Goal: Information Seeking & Learning: Learn about a topic

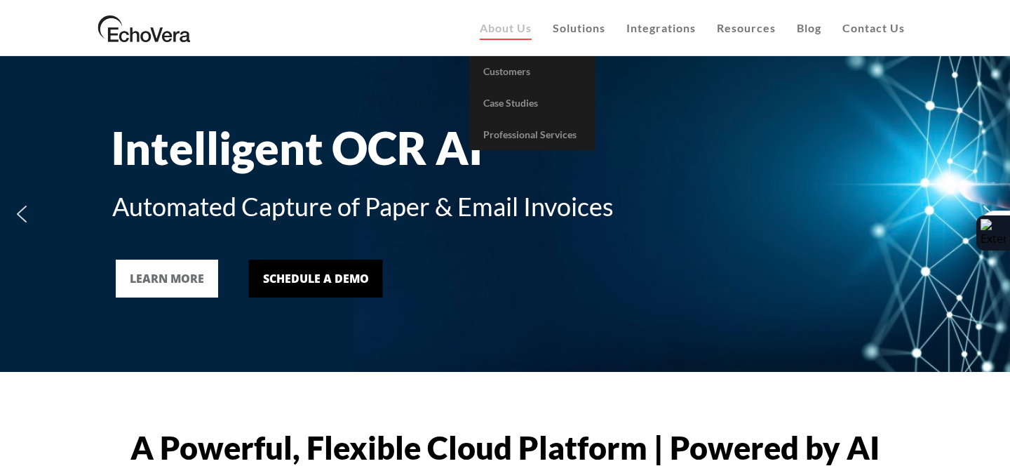
click at [500, 26] on span "About Us" at bounding box center [506, 27] width 52 height 13
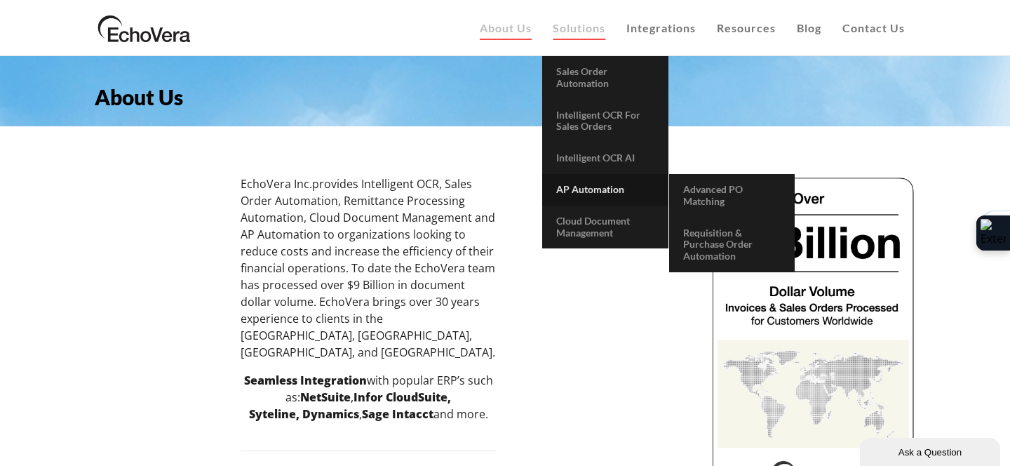
click at [597, 195] on span "AP Automation" at bounding box center [590, 189] width 68 height 12
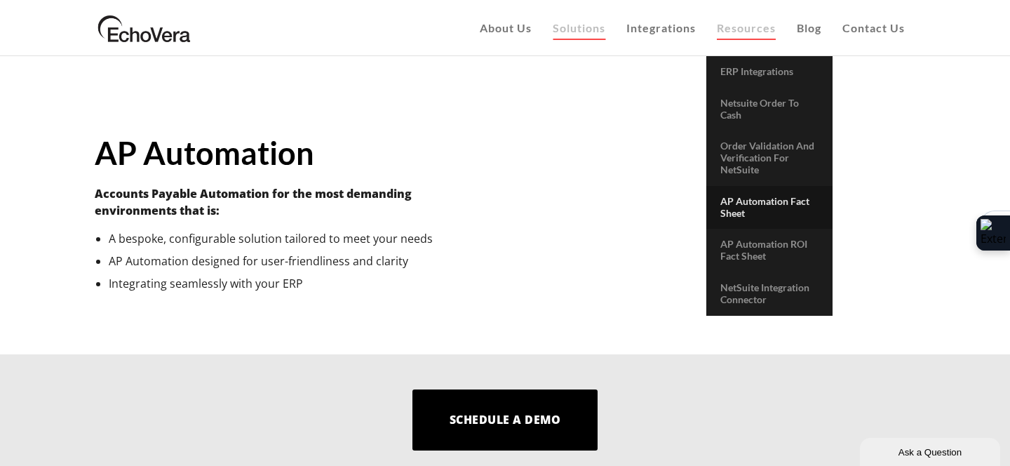
click at [766, 208] on link "AP Automation Fact Sheet" at bounding box center [769, 207] width 126 height 43
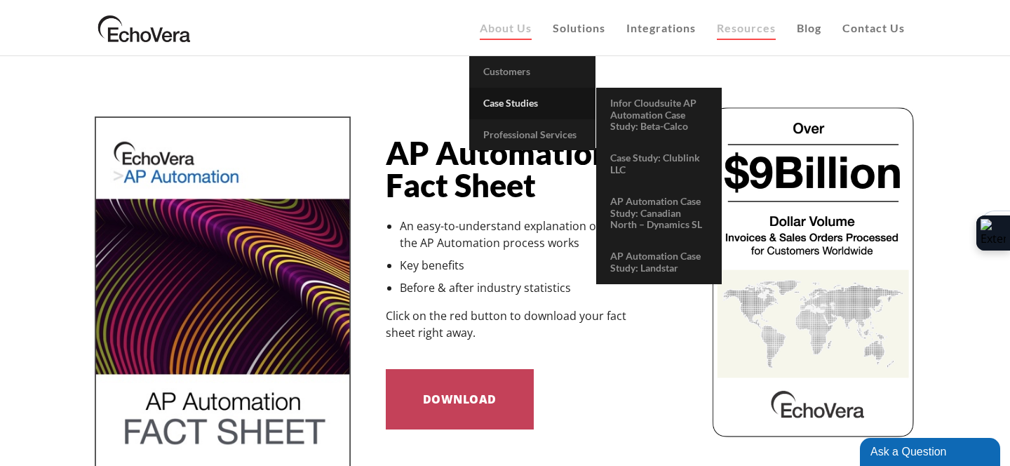
click at [504, 107] on span "Case Studies" at bounding box center [510, 103] width 55 height 12
click at [643, 114] on span "Infor Cloudsuite AP Automation Case Study: Beta-Calco" at bounding box center [653, 115] width 86 height 36
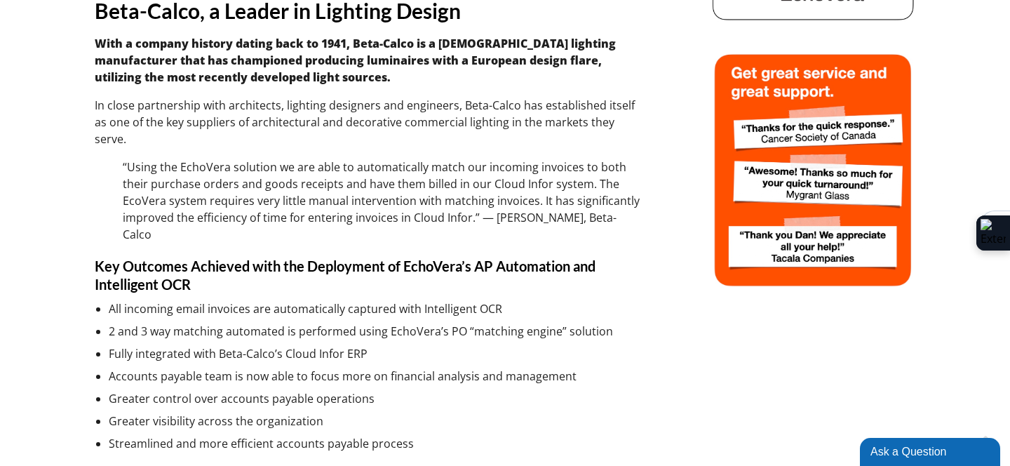
scroll to position [415, 0]
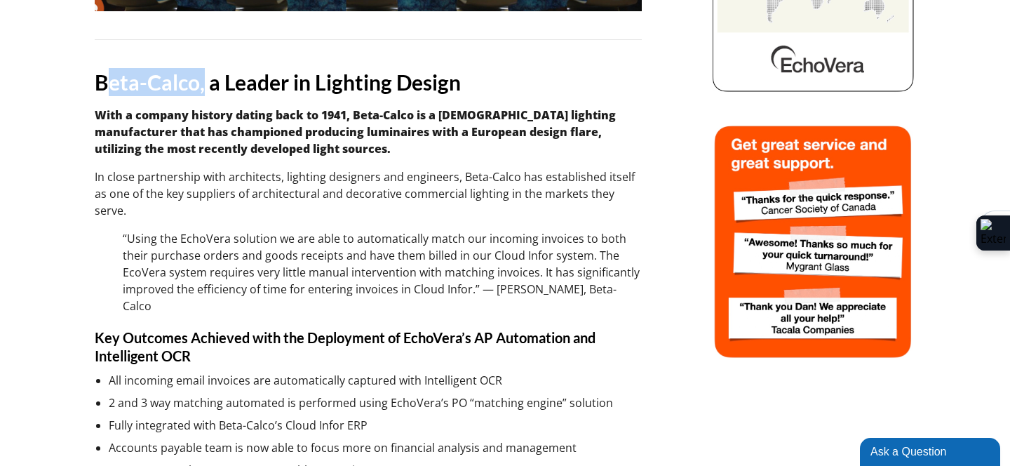
drag, startPoint x: 102, startPoint y: 81, endPoint x: 203, endPoint y: 74, distance: 100.5
click at [203, 74] on h3 "Beta-Calco, a Leader in Lighting Design" at bounding box center [368, 82] width 547 height 28
click at [98, 76] on h3 "Beta-Calco, a Leader in Lighting Design" at bounding box center [368, 82] width 547 height 28
drag, startPoint x: 98, startPoint y: 76, endPoint x: 194, endPoint y: 79, distance: 96.1
click at [194, 79] on h3 "Beta-Calco, a Leader in Lighting Design" at bounding box center [368, 82] width 547 height 28
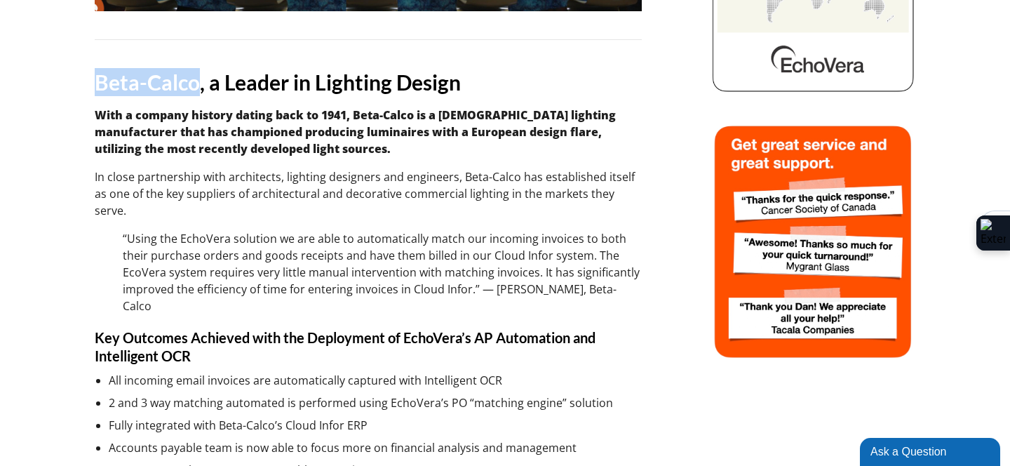
copy h3 "Beta-Calco"
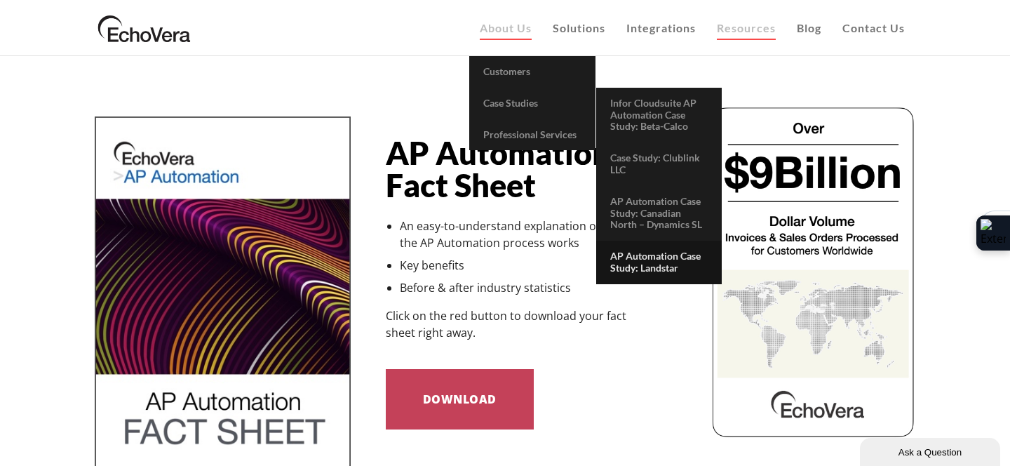
click at [662, 268] on span "AP Automation Case Study: Landstar" at bounding box center [655, 262] width 90 height 24
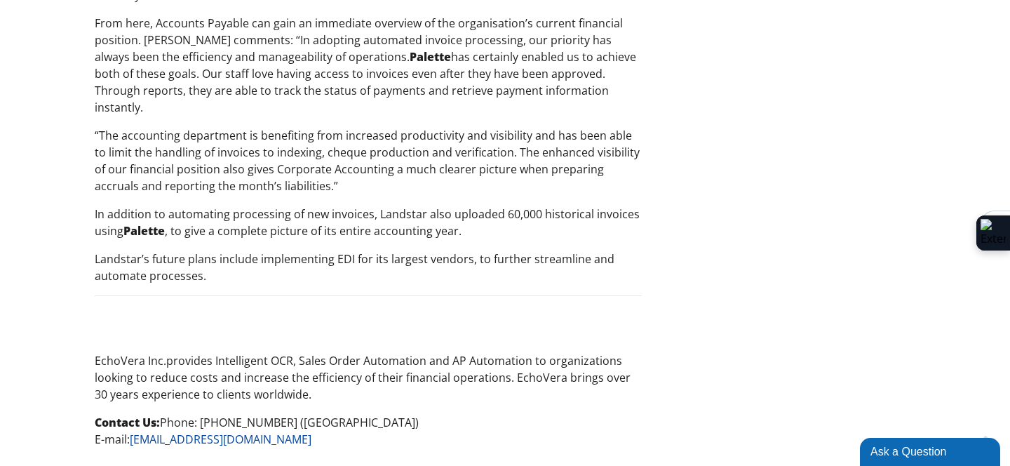
scroll to position [1549, 0]
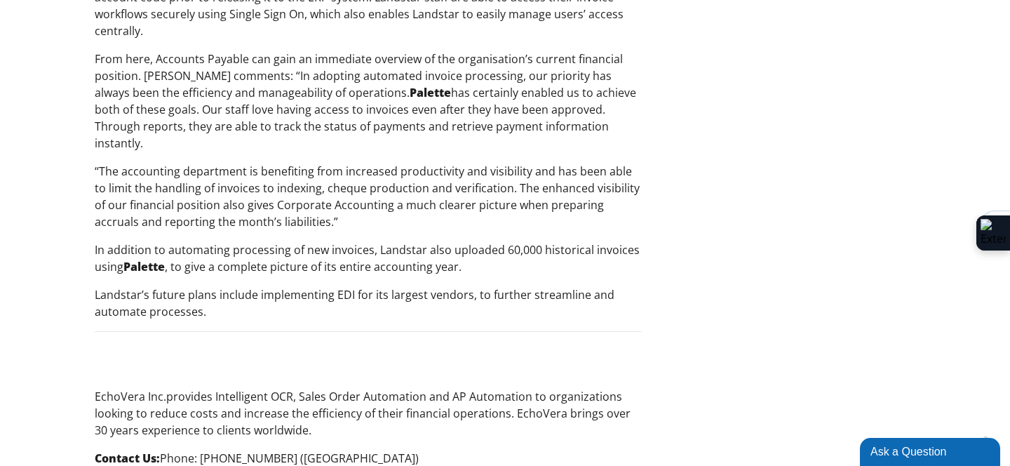
click at [410, 91] on strong "Palette" at bounding box center [430, 92] width 41 height 15
copy strong "Palette"
